Goal: Task Accomplishment & Management: Complete application form

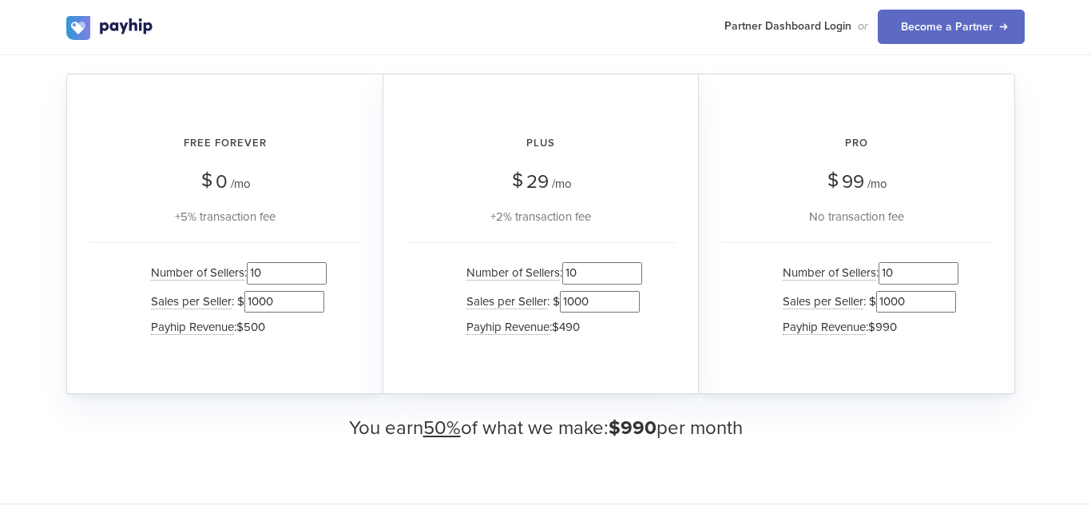
scroll to position [1583, 0]
click at [272, 271] on input "10" at bounding box center [287, 271] width 80 height 22
type input "1"
type input "1000"
click at [609, 277] on input "10" at bounding box center [602, 271] width 80 height 22
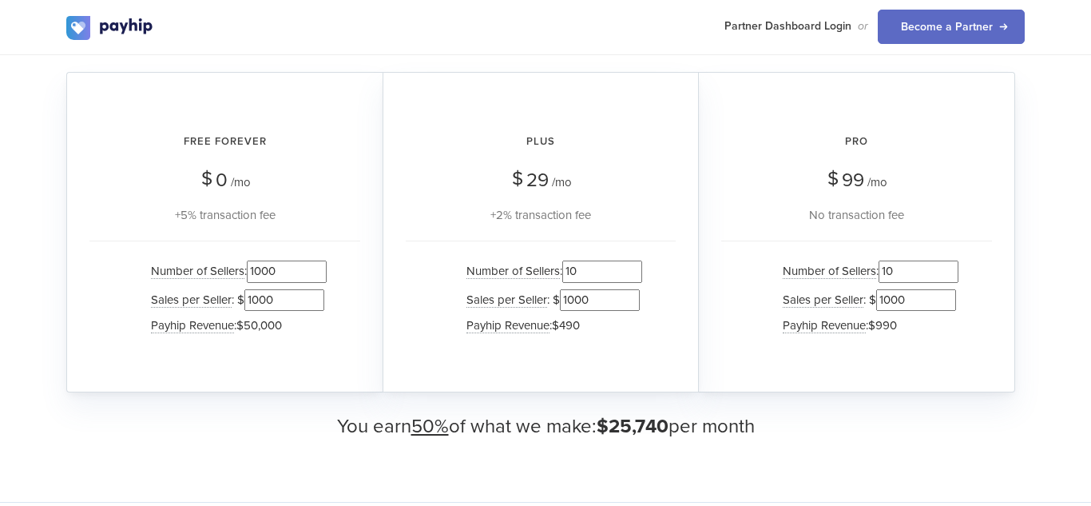
type input "1"
type input "3333"
click at [901, 265] on input "10" at bounding box center [919, 271] width 80 height 22
type input "1"
type input "4"
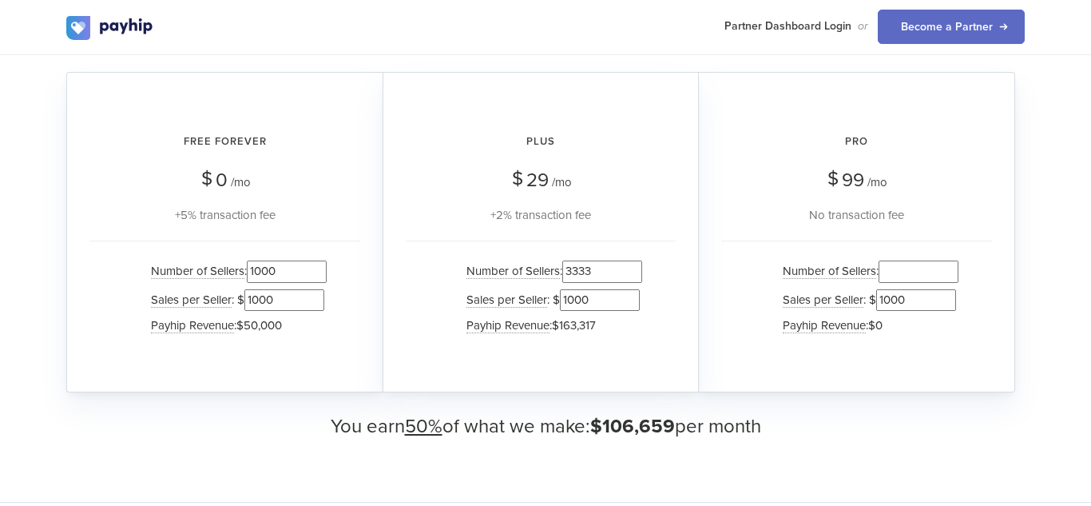
click at [0, 219] on div "How much could you earn? We have multiple plans for you to earn from Free Forev…" at bounding box center [545, 192] width 1091 height 619
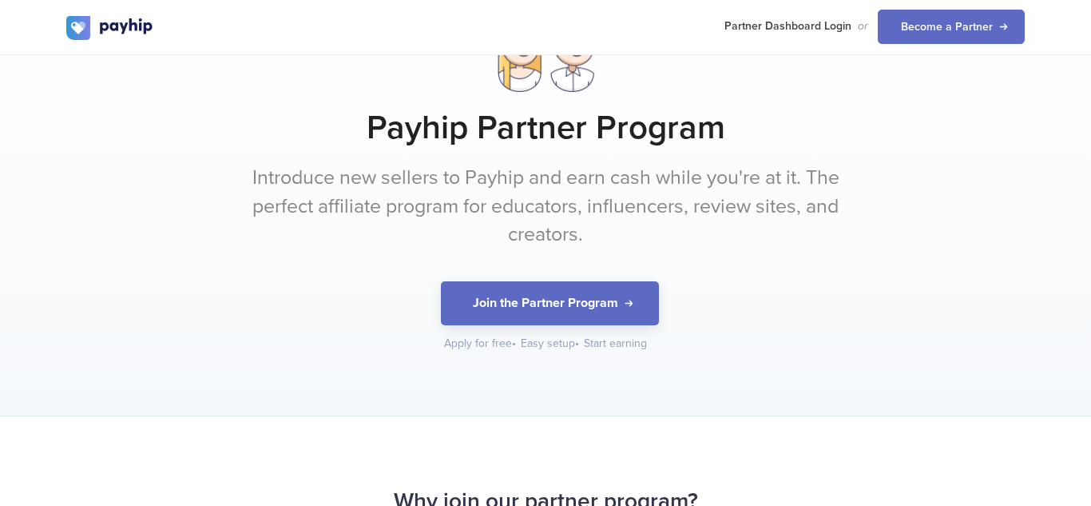
scroll to position [89, 0]
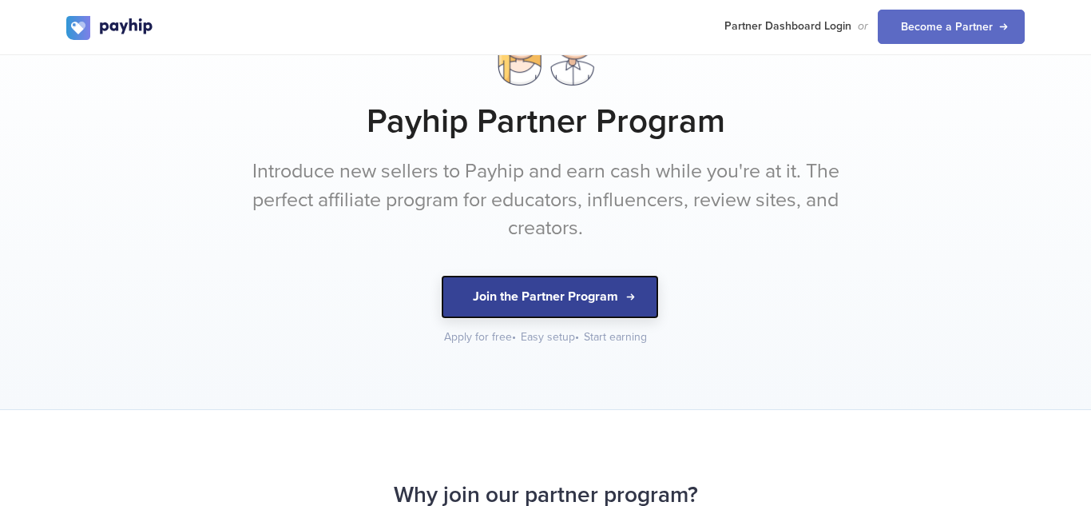
click at [594, 279] on button "Join the Partner Program" at bounding box center [550, 297] width 218 height 44
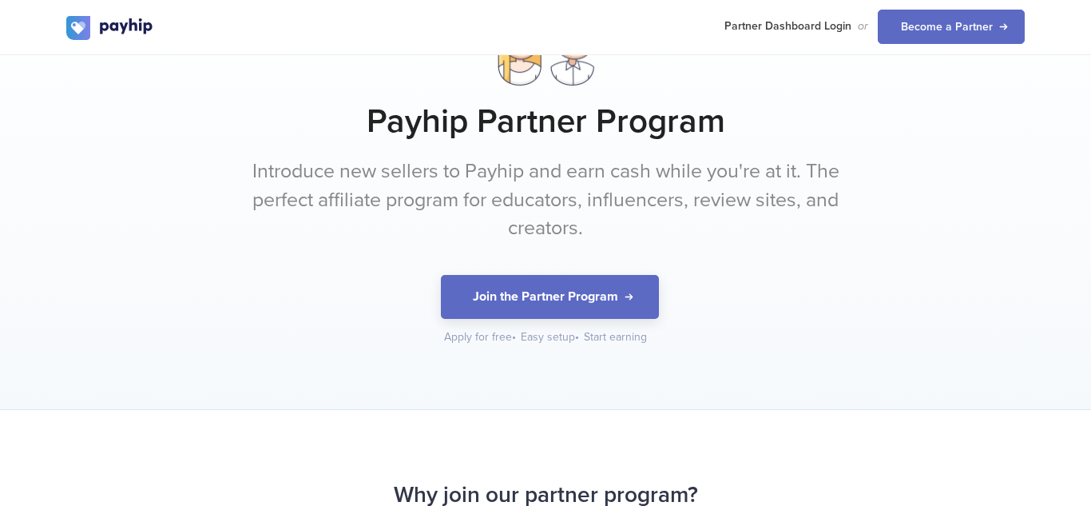
click at [342, 119] on h1 "Payhip Partner Program" at bounding box center [545, 121] width 958 height 40
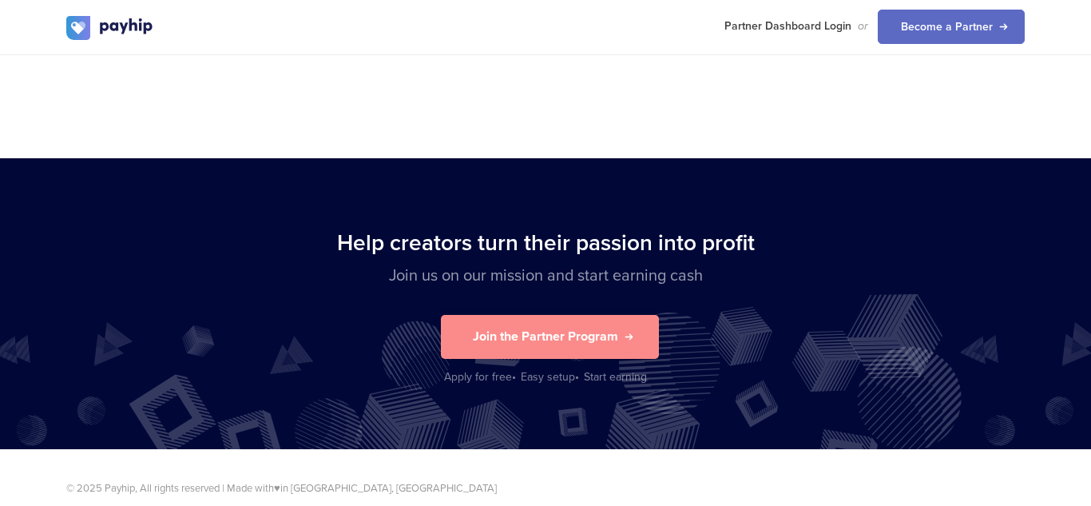
scroll to position [0, 0]
